Goal: Check status: Check status

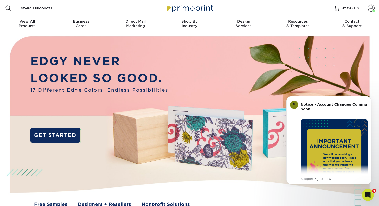
click at [166, 174] on img at bounding box center [189, 125] width 375 height 187
click at [236, 186] on img at bounding box center [189, 125] width 375 height 187
click at [45, 11] on input "Search Products" at bounding box center [44, 8] width 49 height 6
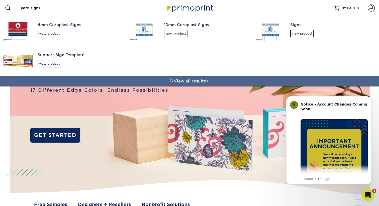
type input "yard signs"
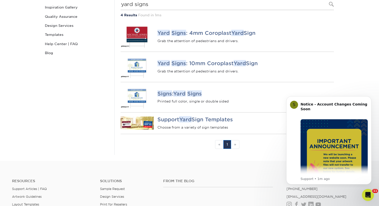
scroll to position [77, 0]
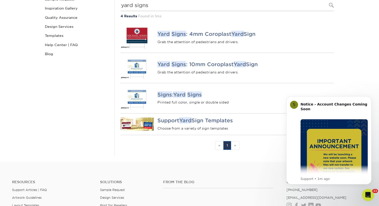
click at [356, 72] on section "Search Instagram Facebook Twitter Search Contact Custom Orders Sample Request I…" at bounding box center [189, 58] width 379 height 207
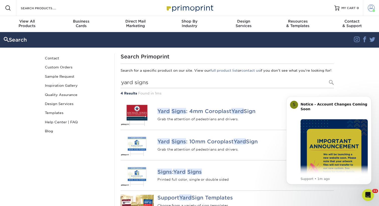
scroll to position [0, 0]
click at [373, 7] on span at bounding box center [371, 8] width 7 height 7
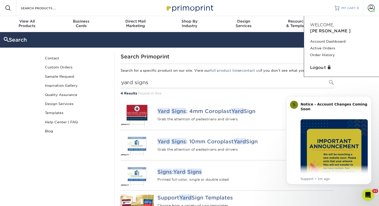
click at [355, 6] on span "MY CART" at bounding box center [348, 8] width 14 height 4
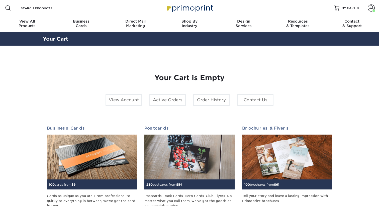
click at [367, 8] on link "Account" at bounding box center [371, 8] width 16 height 16
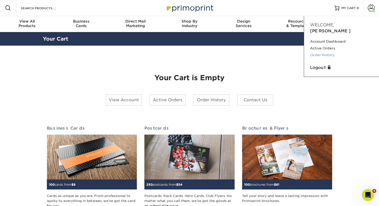
click at [324, 52] on link "Order History" at bounding box center [341, 55] width 63 height 7
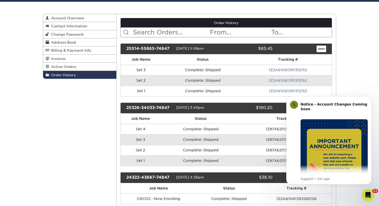
scroll to position [87, 0]
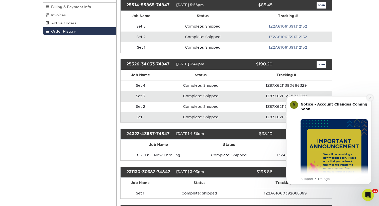
click at [369, 97] on icon "Dismiss notification" at bounding box center [370, 97] width 3 height 3
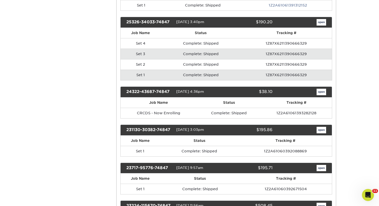
scroll to position [130, 0]
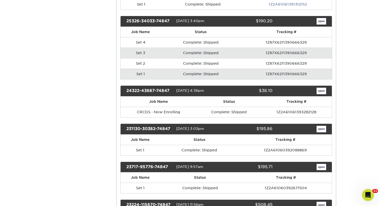
click at [290, 72] on td "1Z87X6211390666329" at bounding box center [286, 74] width 91 height 11
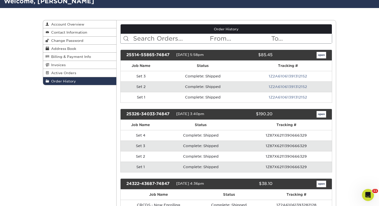
scroll to position [34, 0]
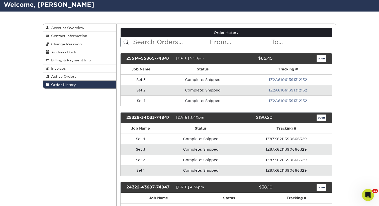
click at [321, 58] on link "open" at bounding box center [321, 58] width 10 height 7
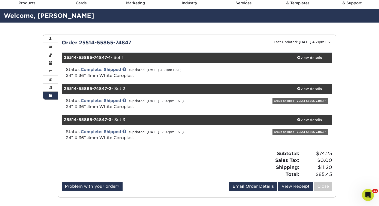
scroll to position [21, 0]
